Goal: Task Accomplishment & Management: Use online tool/utility

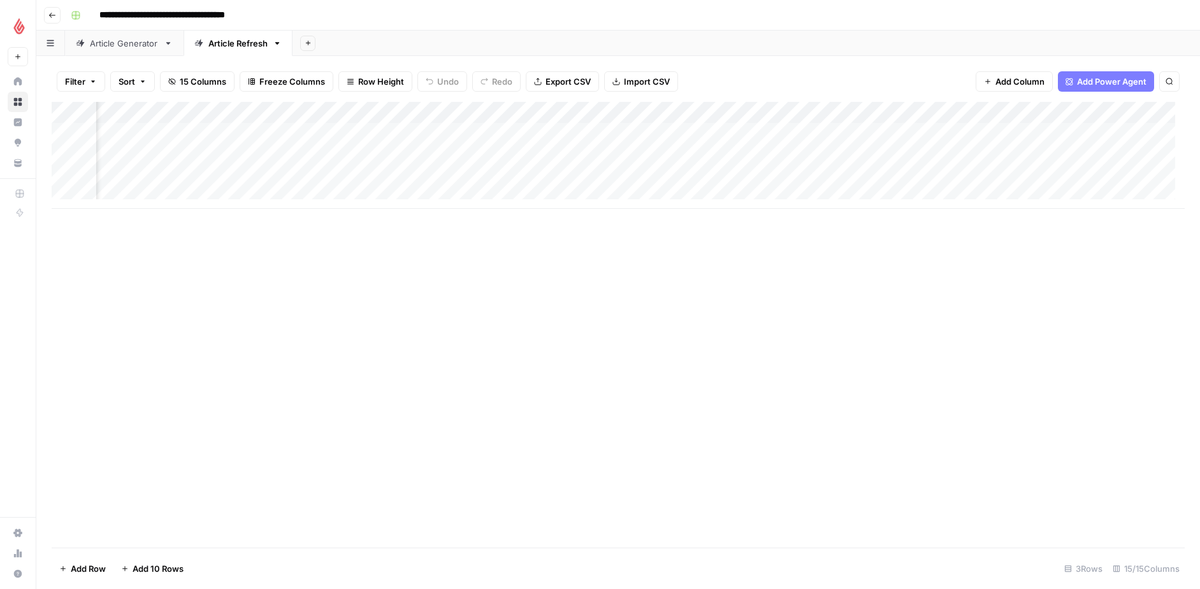
scroll to position [0, 542]
click at [825, 155] on div "Add Column" at bounding box center [618, 155] width 1133 height 107
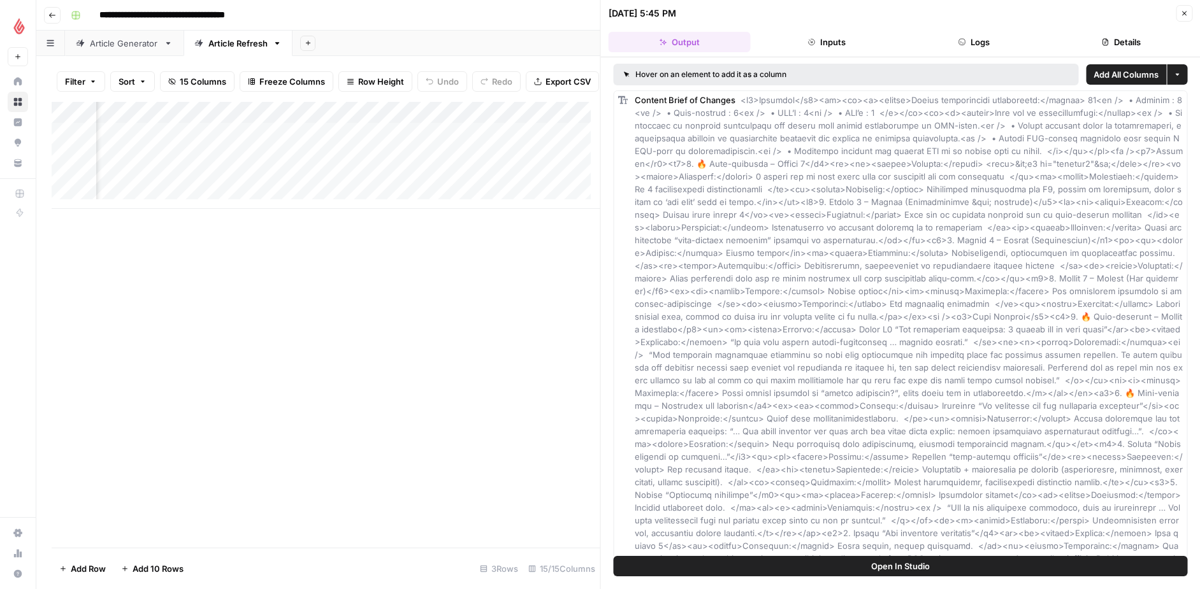
click at [1182, 11] on icon "button" at bounding box center [1184, 14] width 8 height 8
click at [1180, 13] on icon "button" at bounding box center [1184, 14] width 8 height 8
click at [1182, 18] on button "Close" at bounding box center [1184, 13] width 17 height 17
click at [1185, 16] on icon "button" at bounding box center [1184, 14] width 8 height 8
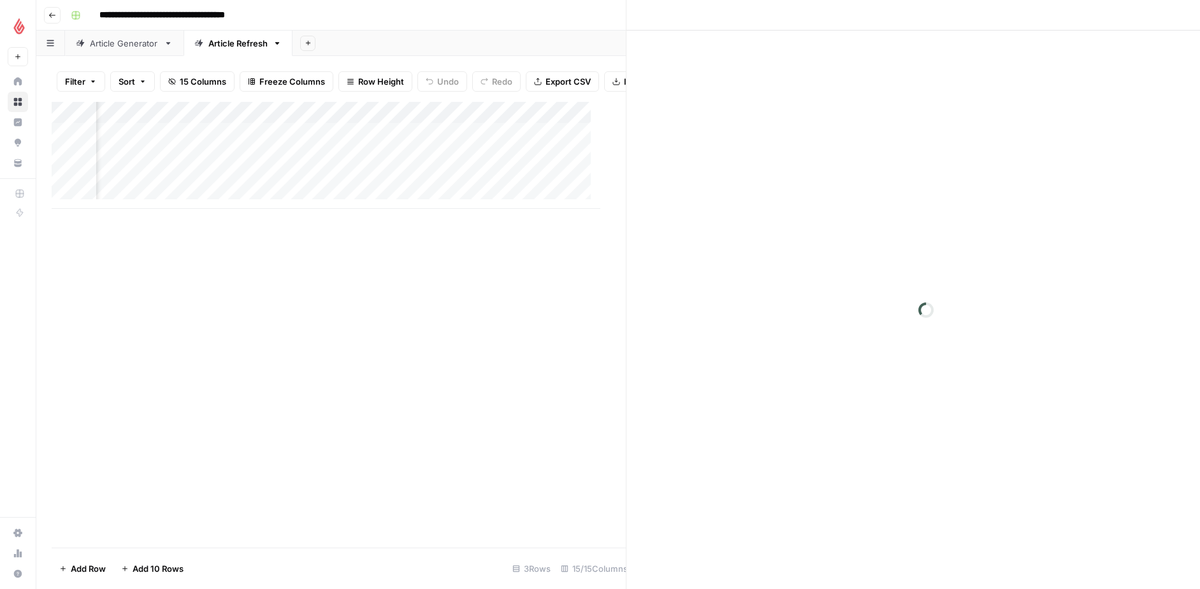
click at [426, 443] on div "Add Column" at bounding box center [342, 325] width 581 height 446
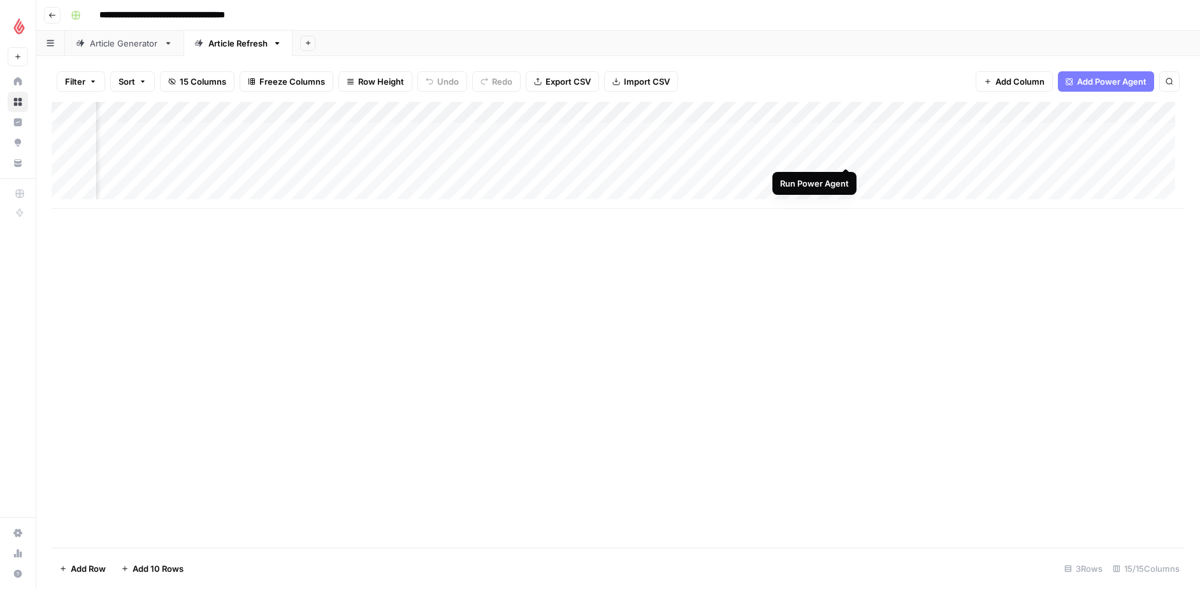
click at [843, 152] on div "Add Column" at bounding box center [618, 155] width 1133 height 107
click at [605, 154] on div "Add Column" at bounding box center [618, 155] width 1133 height 107
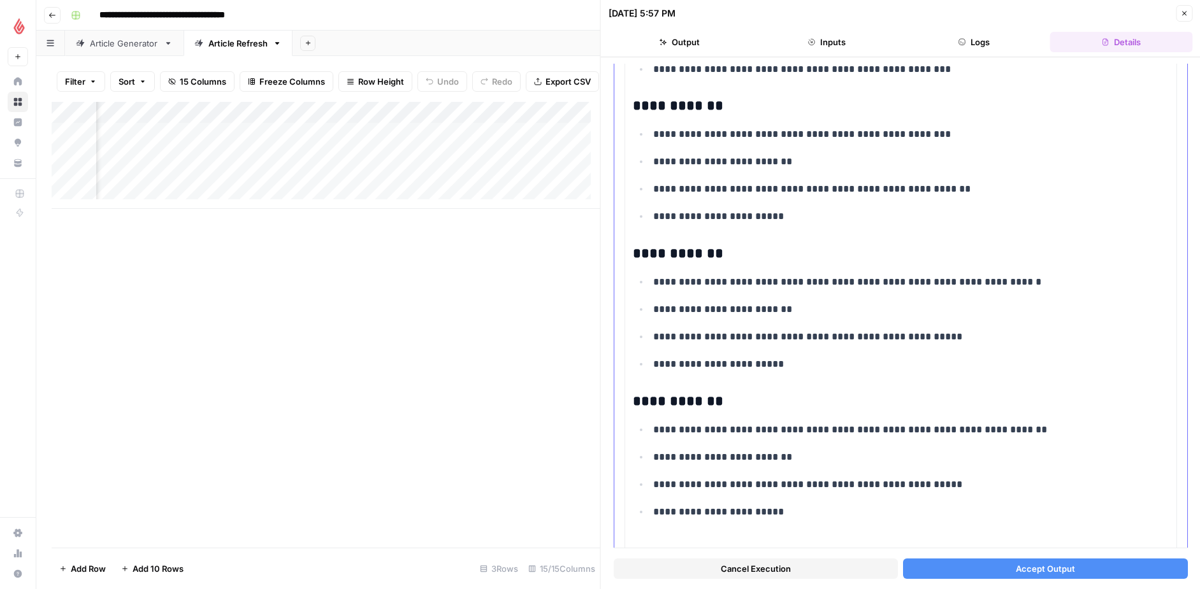
scroll to position [3215, 0]
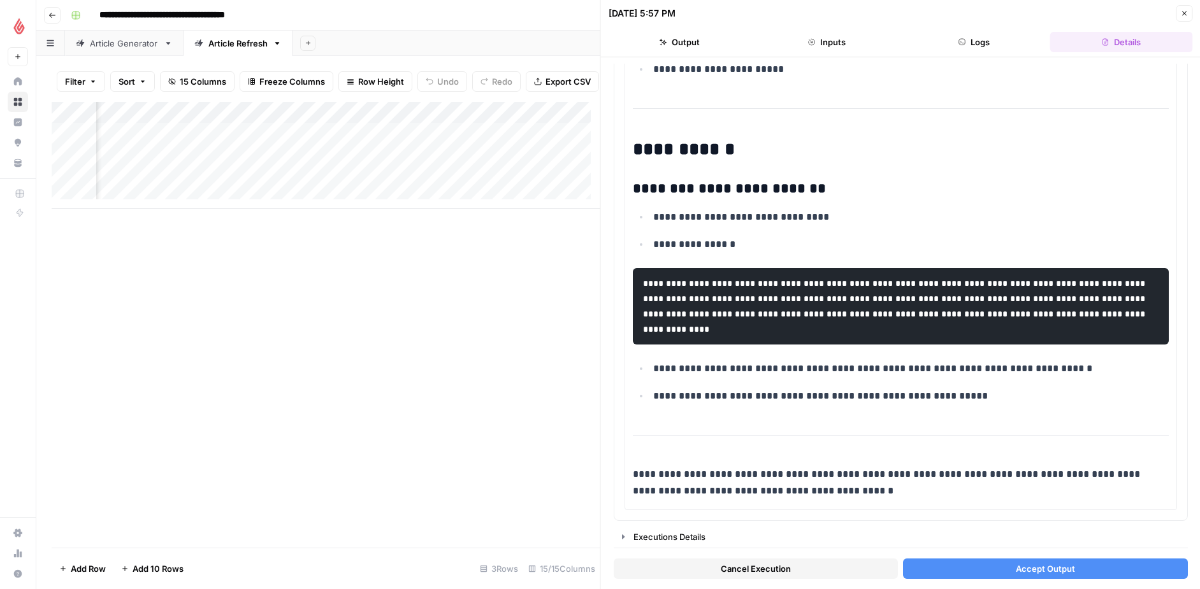
click at [1015, 565] on span "Accept Output" at bounding box center [1044, 569] width 59 height 13
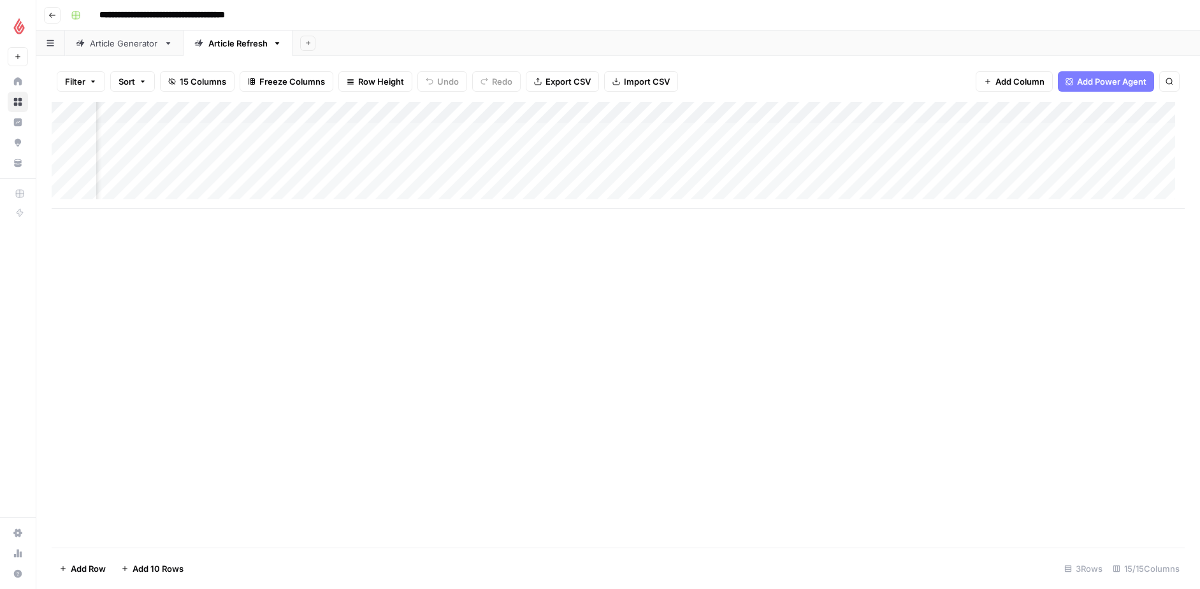
click at [894, 152] on div "Add Column" at bounding box center [618, 155] width 1133 height 107
click at [601, 154] on div "Add Column" at bounding box center [618, 155] width 1133 height 107
click at [582, 112] on div "Add Column" at bounding box center [618, 155] width 1133 height 107
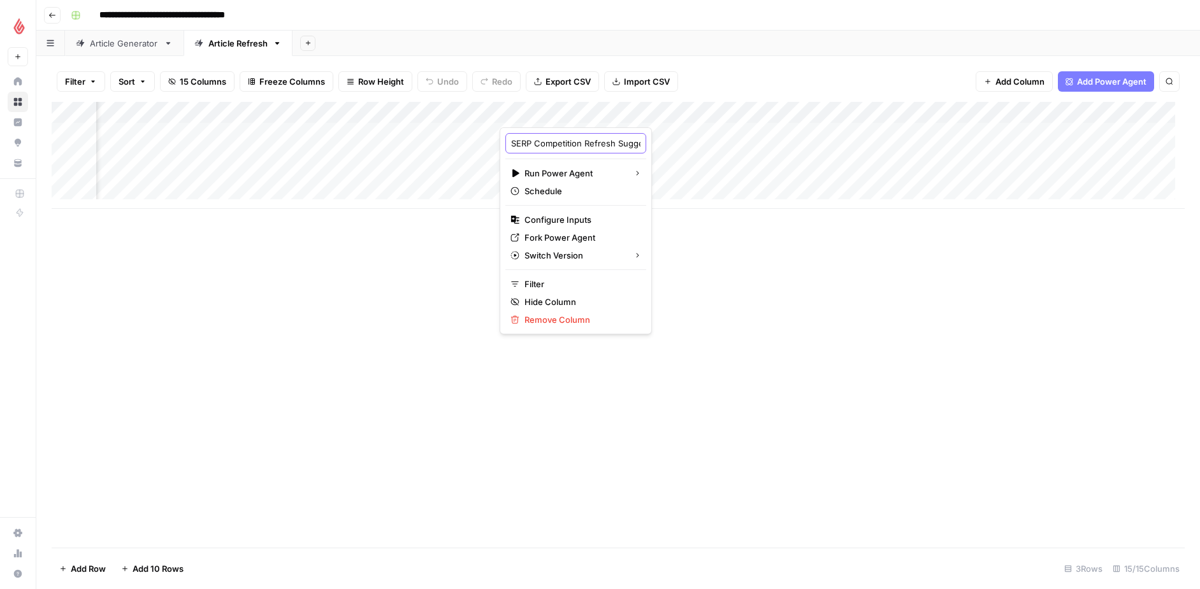
click at [569, 145] on input "SERP Competition Refresh Suggestions [AirOps Buidlers]" at bounding box center [575, 143] width 129 height 13
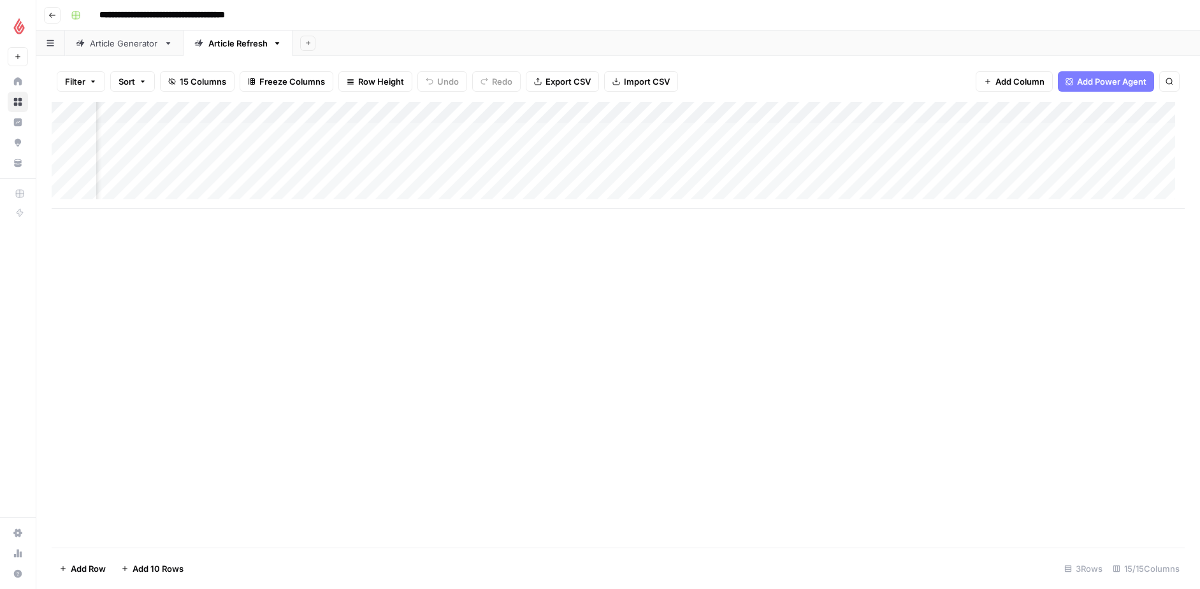
click at [790, 114] on div "Add Column" at bounding box center [618, 155] width 1133 height 107
click at [681, 142] on input "Content Brief of Changes" at bounding box center [690, 143] width 129 height 13
click at [842, 117] on div "Add Column" at bounding box center [618, 155] width 1133 height 107
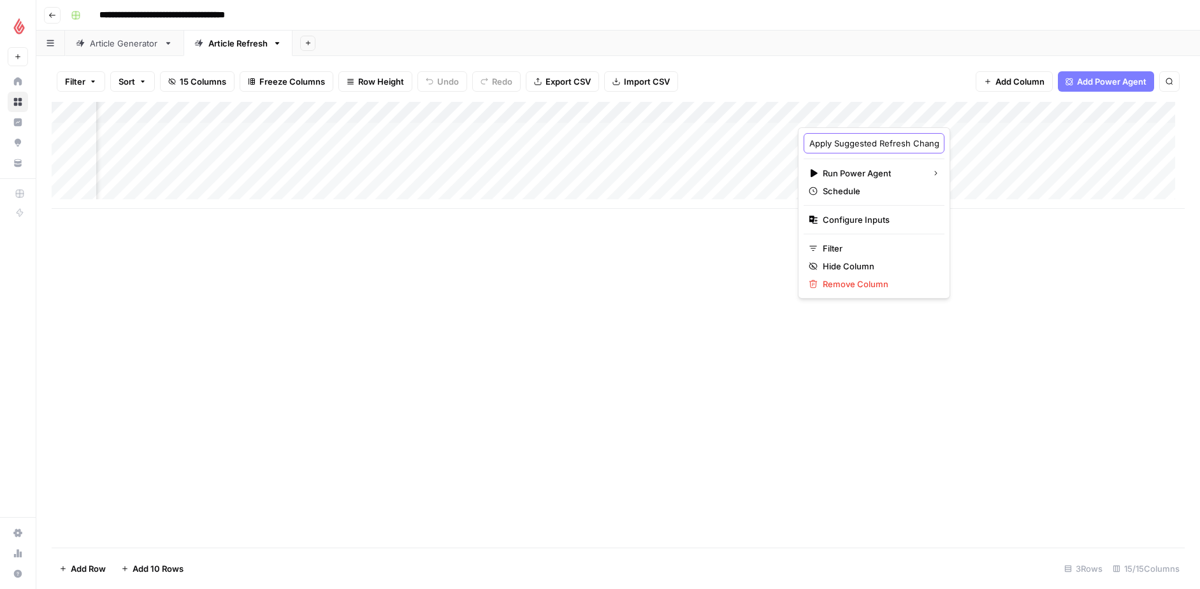
click at [856, 145] on input "Apply Suggested Refresh Changes" at bounding box center [873, 143] width 129 height 13
click at [903, 156] on div "Add Column" at bounding box center [618, 166] width 1133 height 129
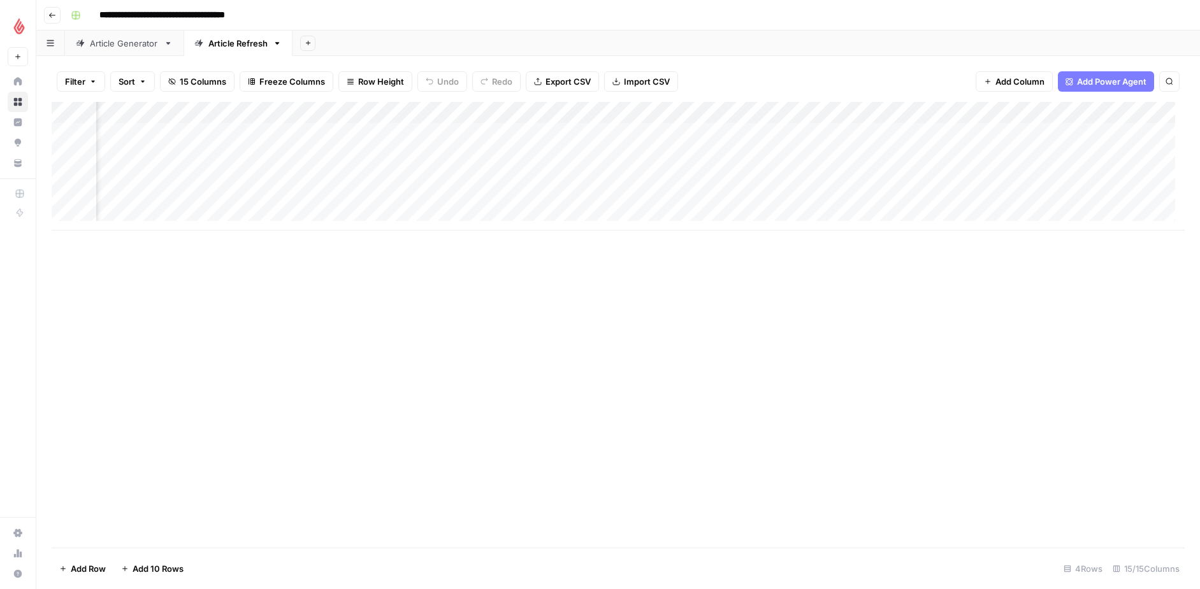
click at [871, 151] on div "Add Column" at bounding box center [618, 166] width 1133 height 129
click at [844, 155] on div "Add Column" at bounding box center [618, 166] width 1133 height 129
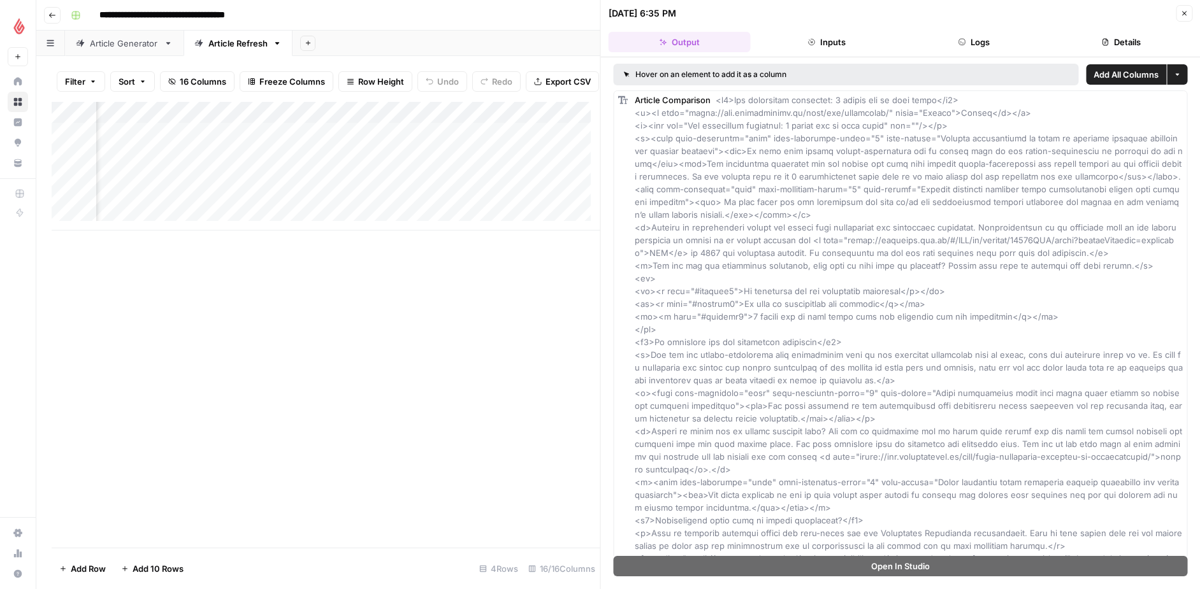
click at [1184, 13] on icon "button" at bounding box center [1184, 14] width 8 height 8
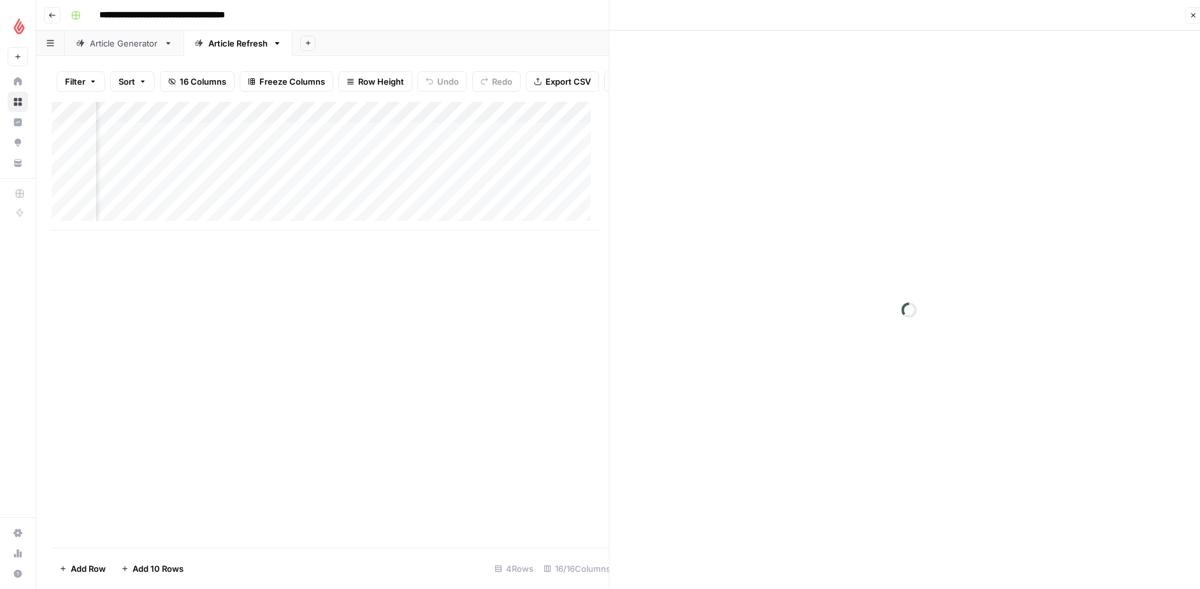
click at [1182, 15] on div "Close" at bounding box center [900, 294] width 600 height 589
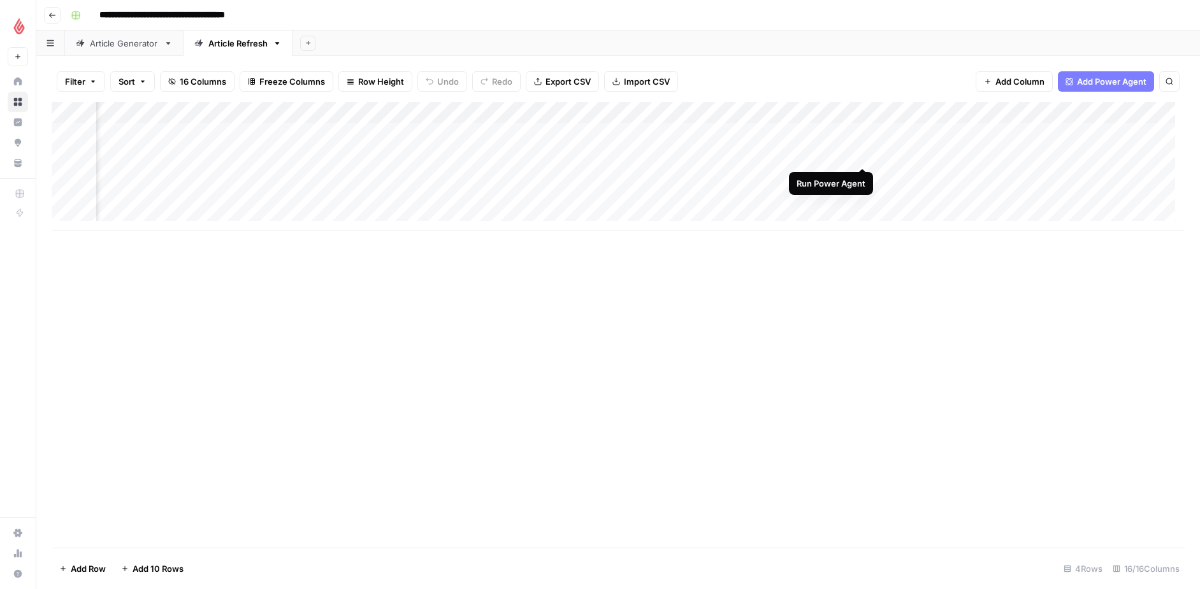
click at [864, 156] on div "Add Column" at bounding box center [618, 166] width 1133 height 129
click at [860, 152] on div "Add Column" at bounding box center [618, 166] width 1133 height 129
click at [1065, 371] on div "Add Column" at bounding box center [618, 325] width 1133 height 446
click at [857, 295] on div "Add Column" at bounding box center [618, 325] width 1133 height 446
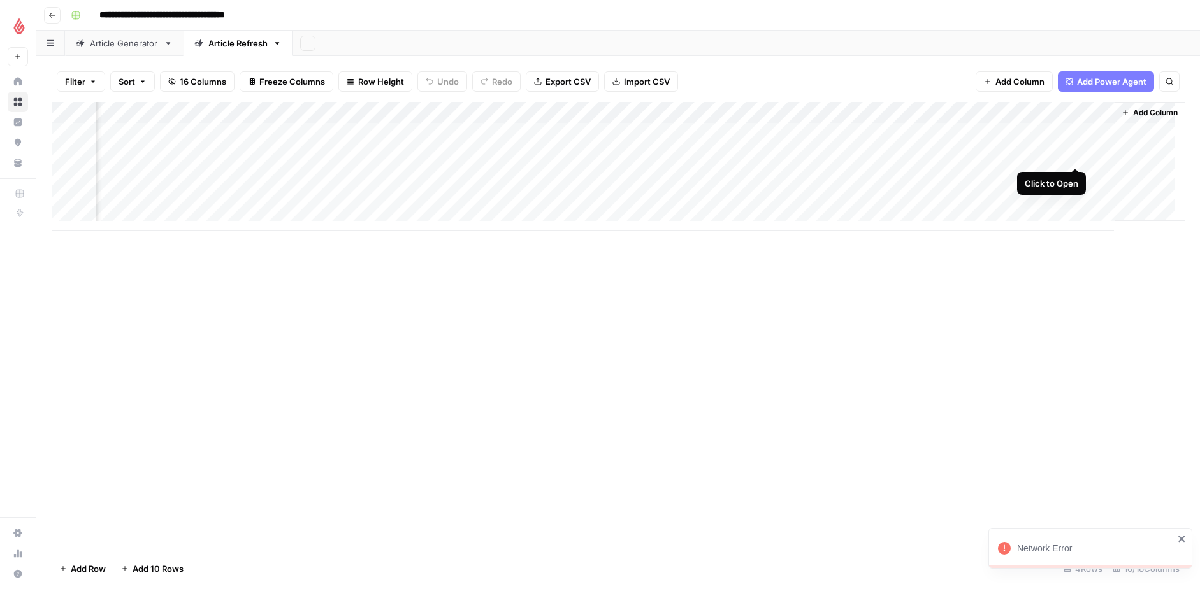
click at [1073, 155] on div "Add Column" at bounding box center [618, 166] width 1133 height 129
click at [1071, 152] on div "Add Column" at bounding box center [618, 166] width 1133 height 129
